Goal: Information Seeking & Learning: Find specific fact

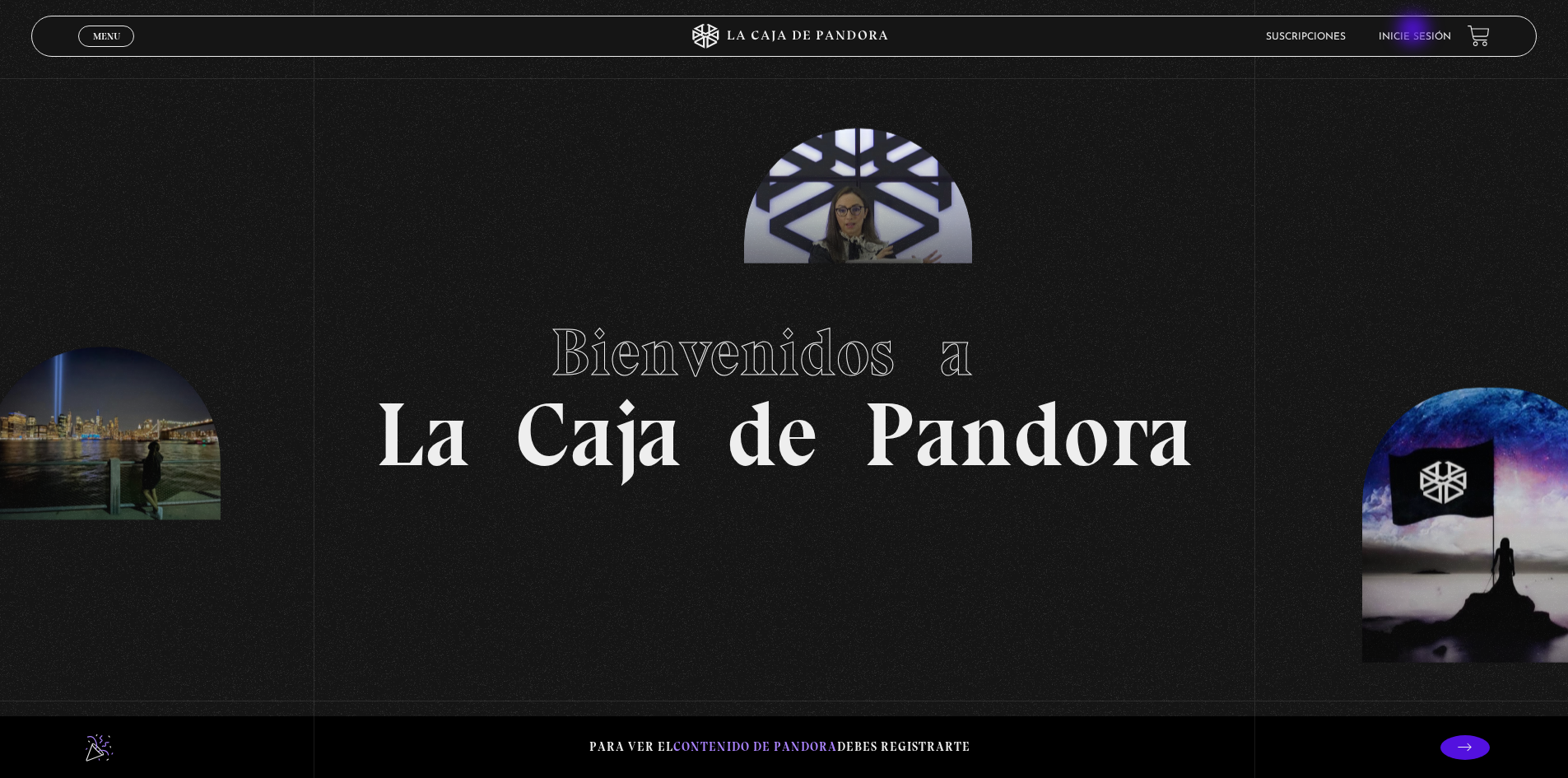
click at [1414, 32] on link "Inicie sesión" at bounding box center [1414, 37] width 72 height 10
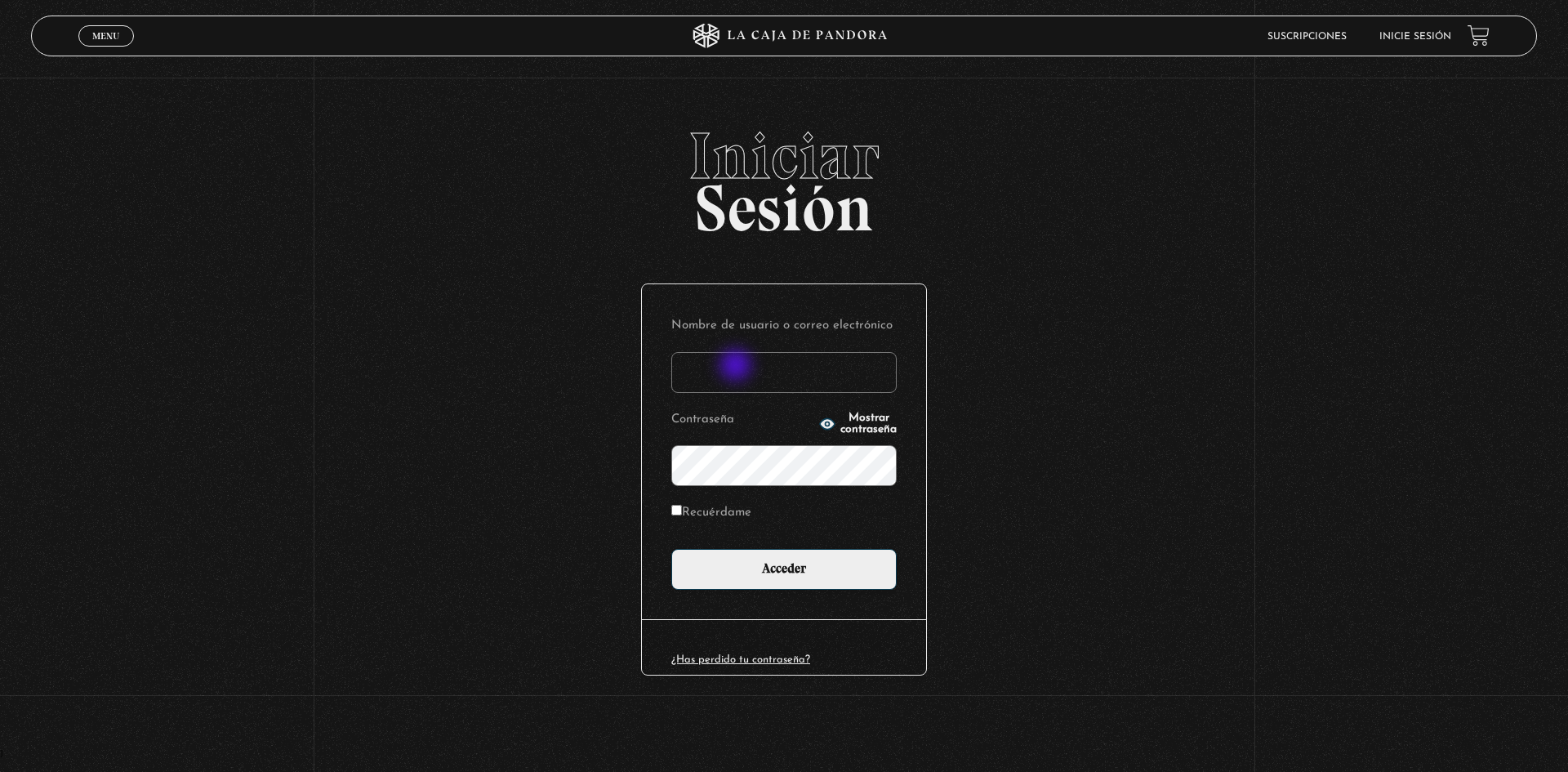
click at [738, 366] on input "Nombre de usuario o correo electrónico" at bounding box center [784, 372] width 225 height 41
type input "rosibel.corrales39@gmail.com"
click at [671, 549] on input "Acceder" at bounding box center [784, 569] width 225 height 41
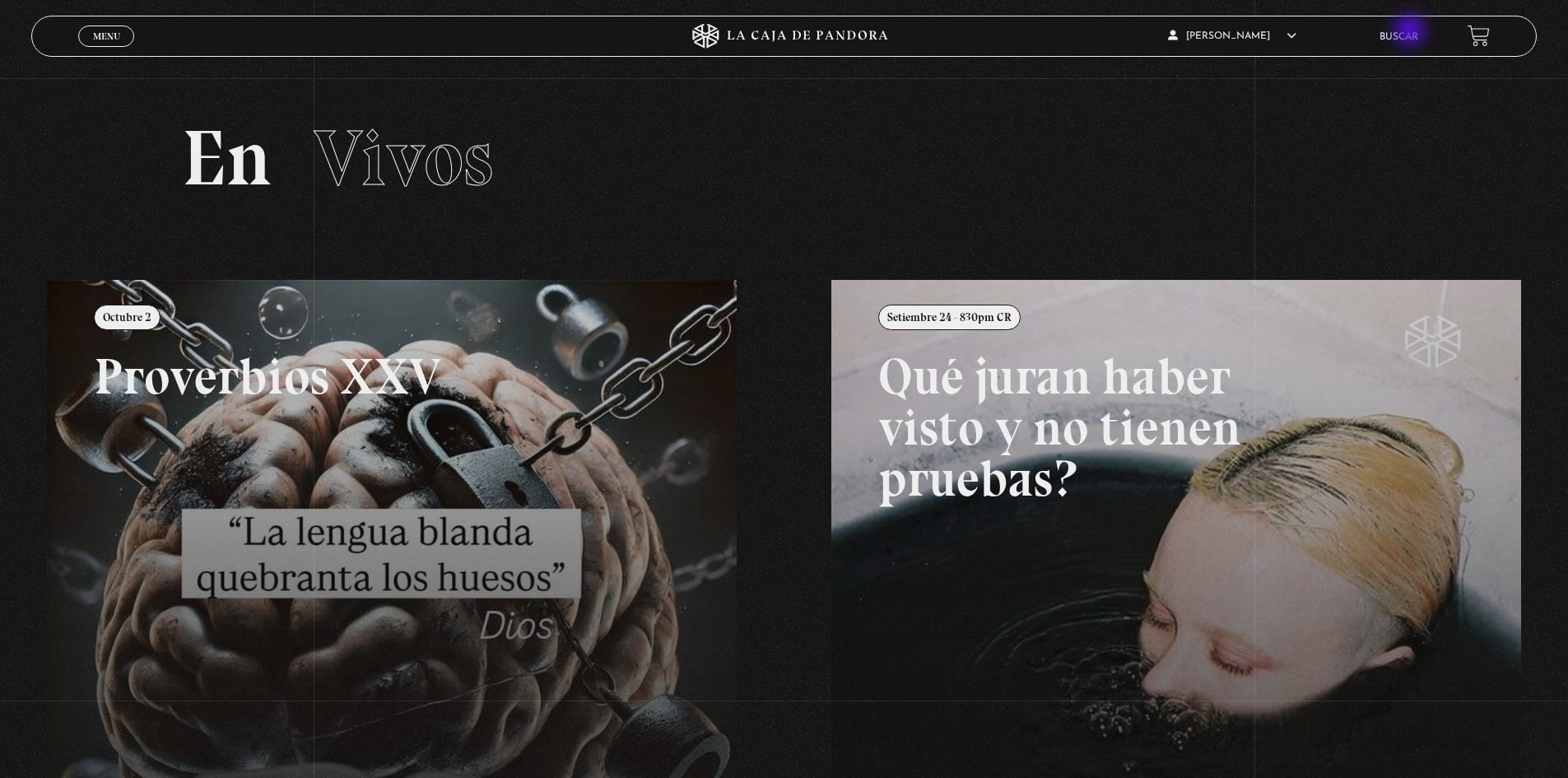
click at [1412, 32] on link "Buscar" at bounding box center [1399, 37] width 38 height 10
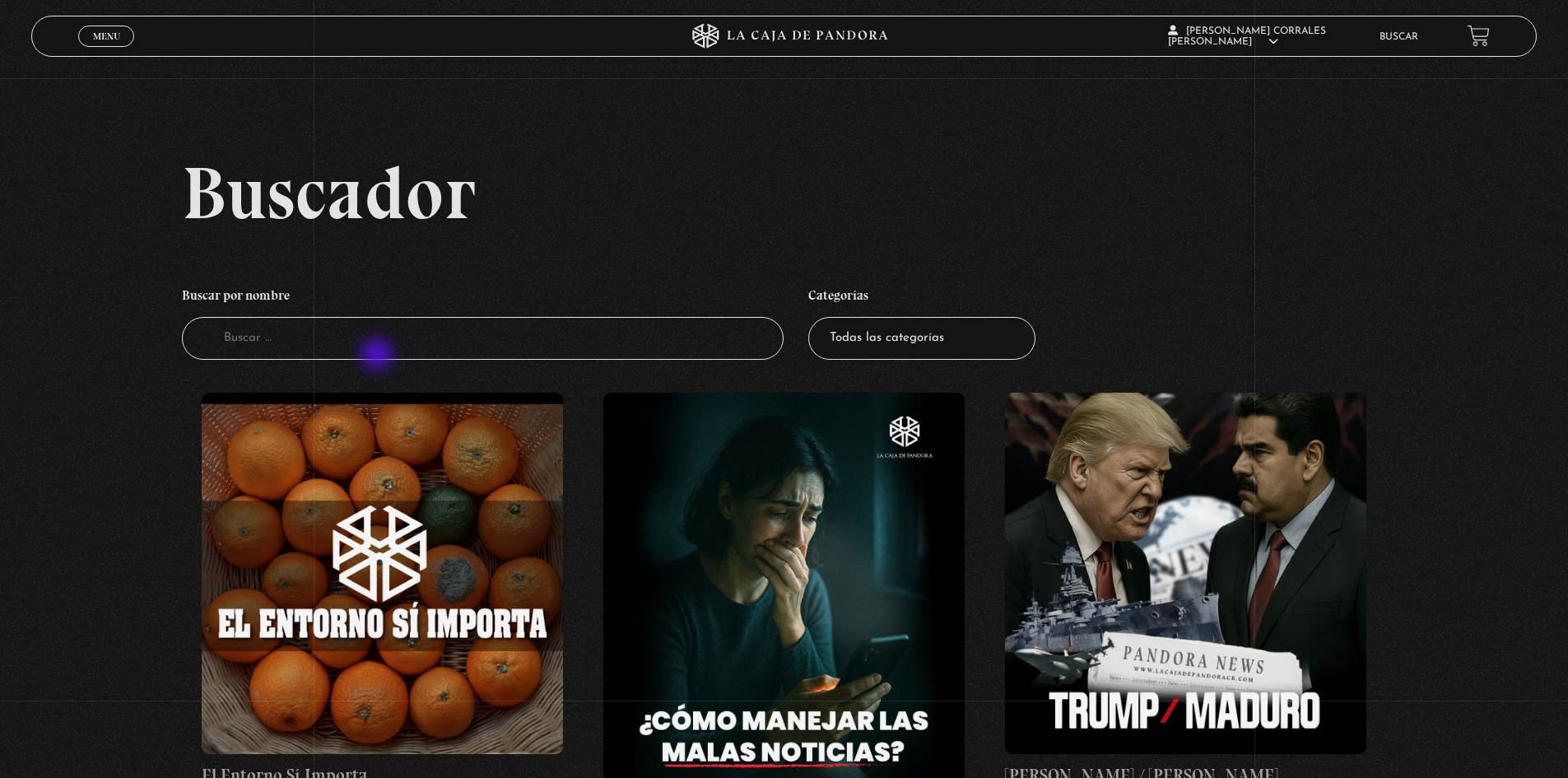
click at [380, 351] on input "Buscador" at bounding box center [483, 339] width 603 height 44
type input "greenland"
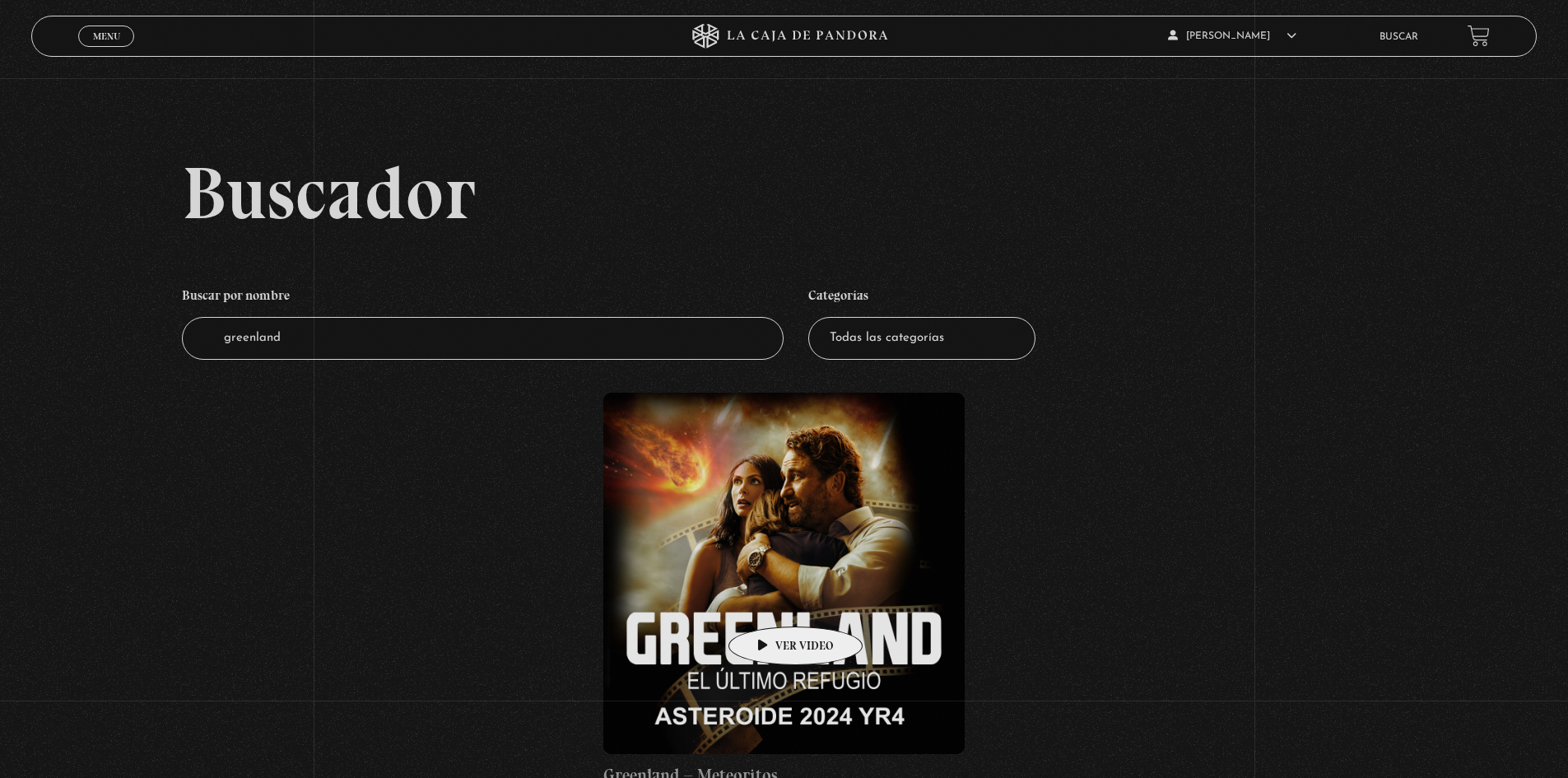
click at [774, 581] on figure at bounding box center [784, 572] width 361 height 361
